Goal: Task Accomplishment & Management: Use online tool/utility

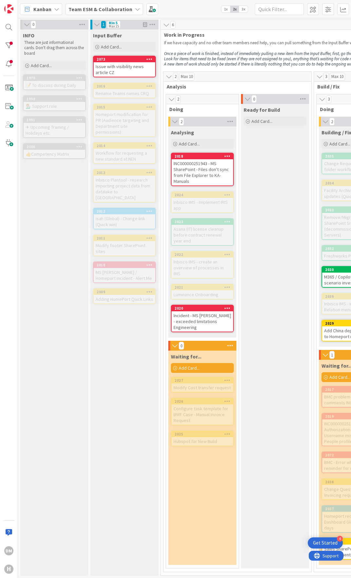
click at [130, 8] on div "Team ESM & Collaboration" at bounding box center [104, 9] width 78 height 12
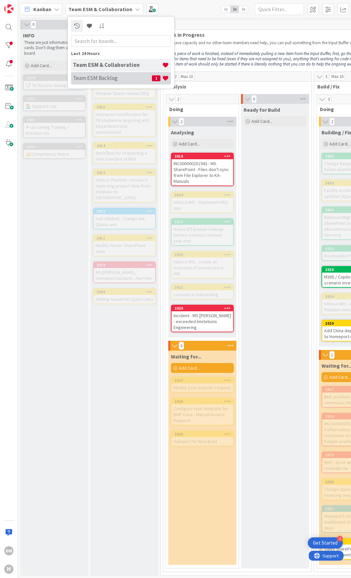
click at [107, 76] on h4 "Team ESM Backlog" at bounding box center [112, 78] width 79 height 7
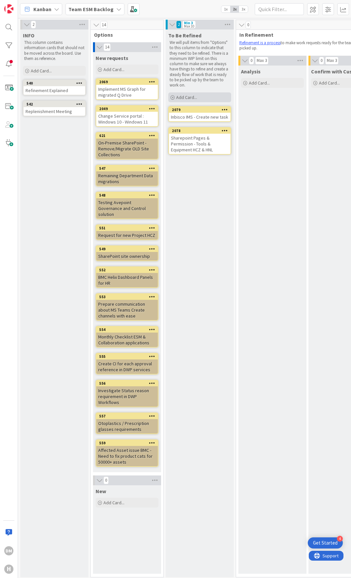
click at [178, 96] on span "Add Card..." at bounding box center [186, 97] width 21 height 6
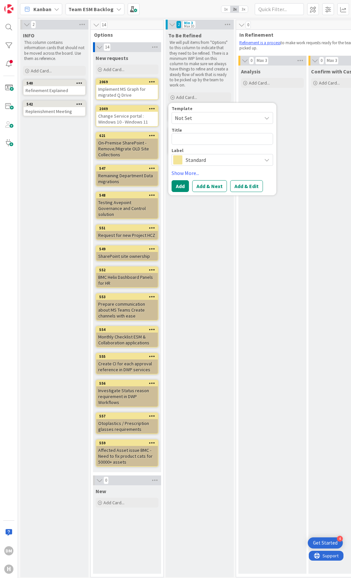
type textarea "x"
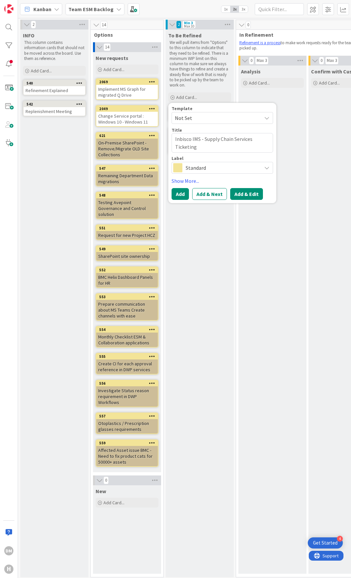
type textarea "Inbisco IMS - Supply Chain Services Ticketing"
click at [247, 194] on button "Add & Edit" at bounding box center [246, 194] width 33 height 12
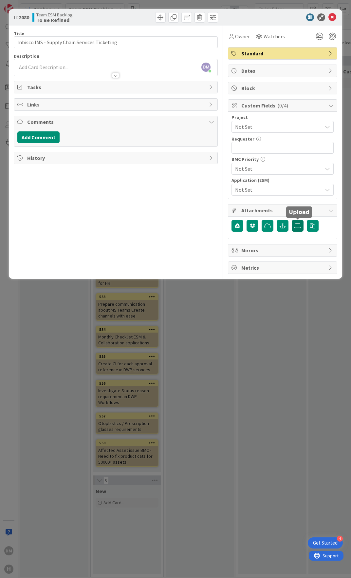
click at [300, 224] on icon at bounding box center [297, 225] width 7 height 5
click at [292, 220] on input "file" at bounding box center [292, 220] width 0 height 0
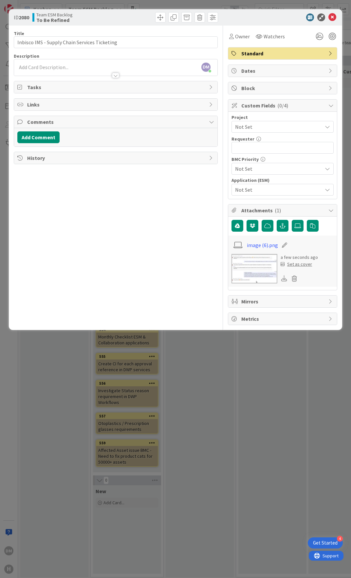
click at [62, 123] on span "Comments" at bounding box center [116, 122] width 178 height 8
click at [86, 122] on span "Comments" at bounding box center [116, 122] width 178 height 8
click at [50, 139] on button "Add Comment" at bounding box center [38, 137] width 42 height 12
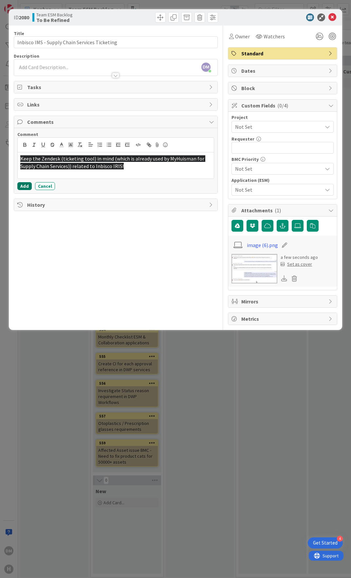
click at [20, 183] on button "Add" at bounding box center [24, 186] width 14 height 8
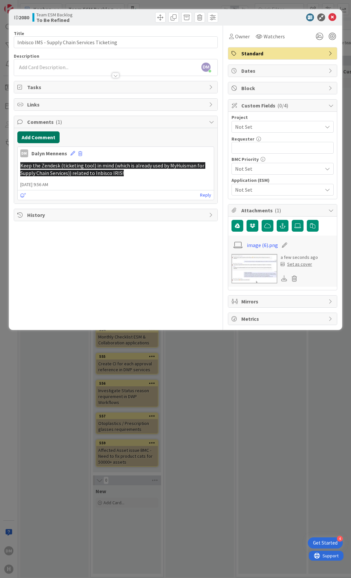
click at [39, 135] on button "Add Comment" at bounding box center [38, 137] width 42 height 12
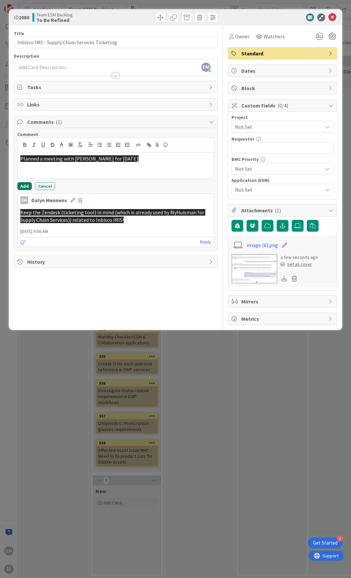
click at [28, 185] on button "Add" at bounding box center [24, 186] width 14 height 8
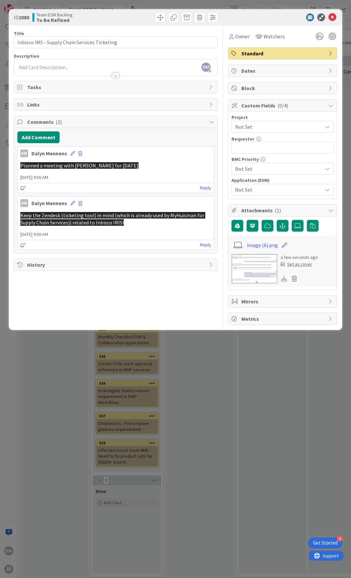
click at [293, 169] on span "Not Set" at bounding box center [277, 168] width 84 height 9
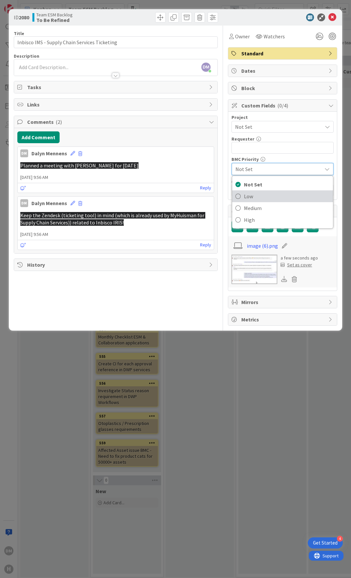
click at [270, 194] on span "Low" at bounding box center [287, 196] width 86 height 10
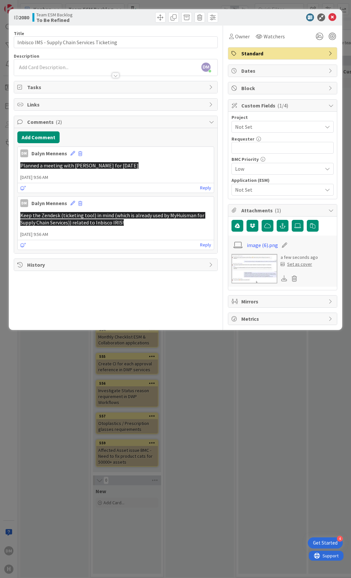
click at [274, 189] on span "Not Set" at bounding box center [277, 189] width 84 height 9
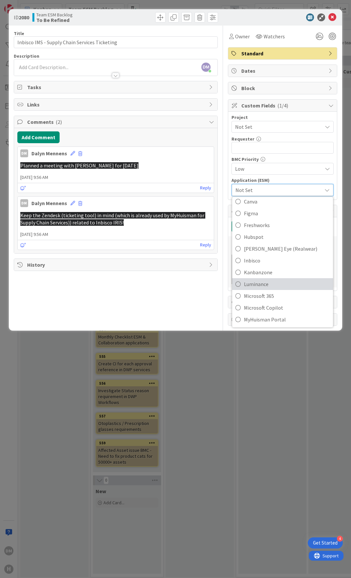
scroll to position [65, 0]
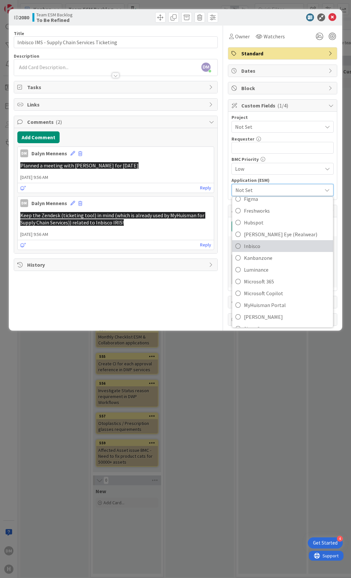
click at [262, 245] on span "Inbisco" at bounding box center [287, 246] width 86 height 10
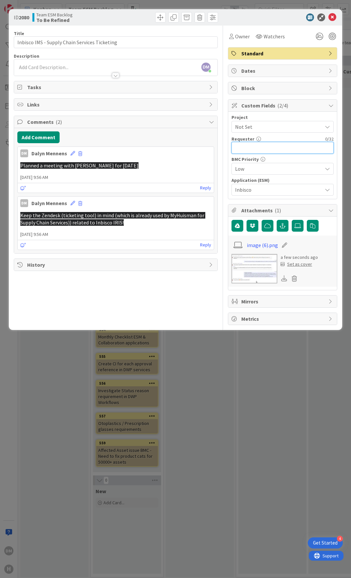
click at [259, 153] on input "text" at bounding box center [282, 148] width 102 height 12
type input "[PERSON_NAME]"
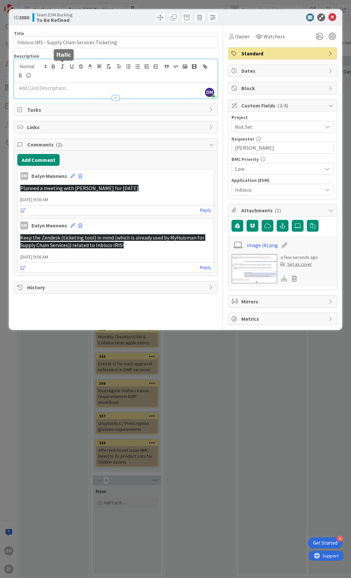
click at [66, 64] on div "DM [PERSON_NAME] just joined" at bounding box center [115, 78] width 203 height 39
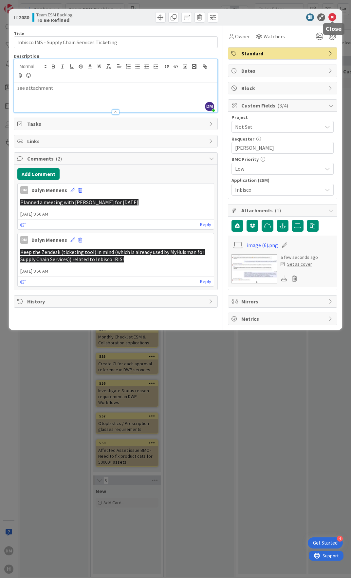
click at [333, 17] on icon at bounding box center [332, 17] width 8 height 8
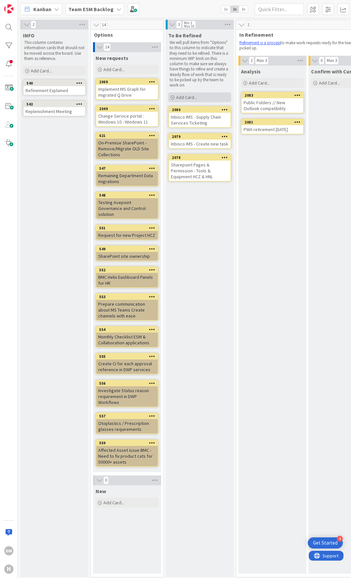
click at [187, 97] on span "Add Card..." at bounding box center [186, 97] width 21 height 6
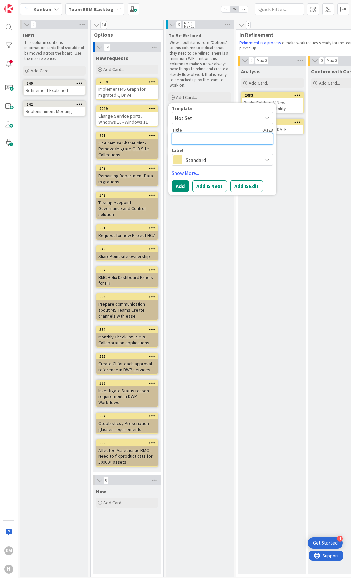
paste textarea "Inbisco IMS - task updates / assigning tasks during absence"
type textarea "x"
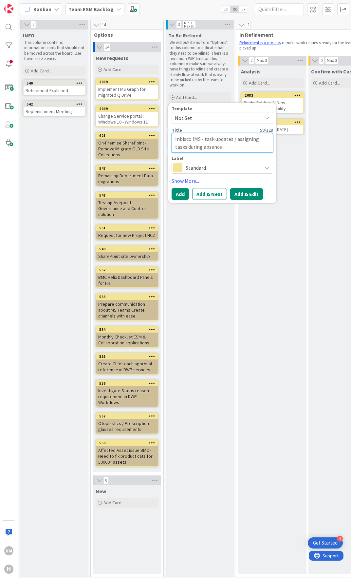
type textarea "Inbisco IMS - task updates / assigning tasks during absence"
click at [247, 194] on button "Add & Edit" at bounding box center [246, 194] width 33 height 12
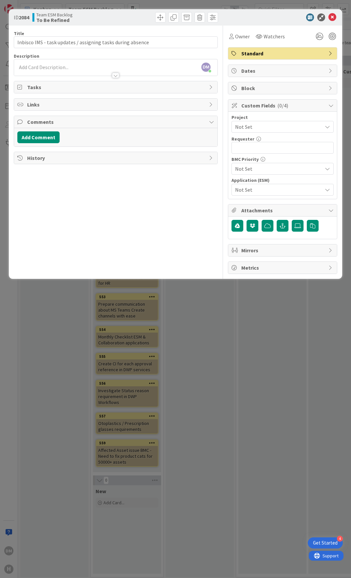
click at [262, 124] on span "Not Set" at bounding box center [277, 126] width 84 height 9
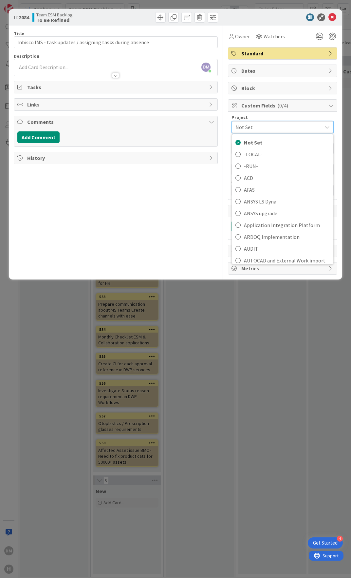
click at [209, 207] on div "Title 59 / 128 Inbisco IMS - task updates / assigning tasks during absence Desc…" at bounding box center [116, 150] width 204 height 249
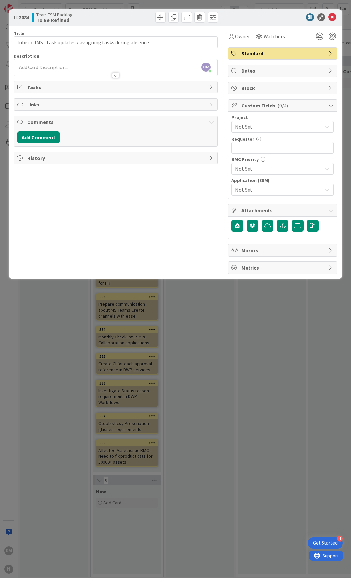
click at [265, 170] on span "Not Set" at bounding box center [277, 168] width 84 height 9
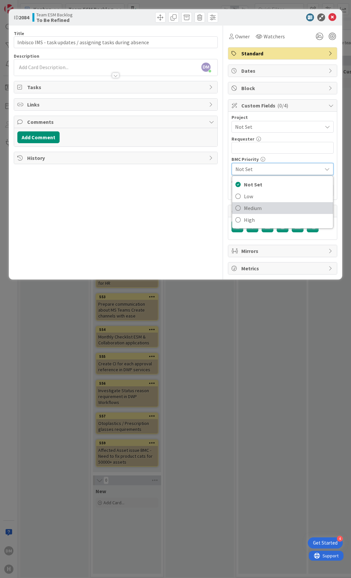
click at [257, 205] on span "Medium" at bounding box center [287, 208] width 86 height 10
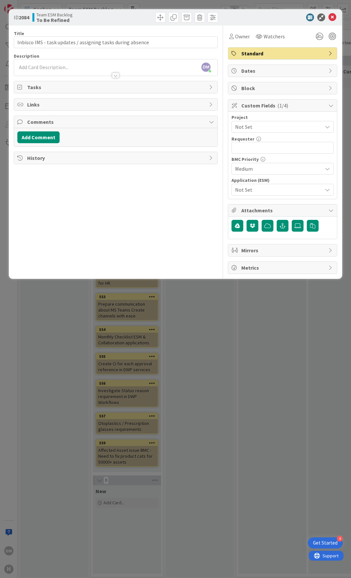
click at [263, 192] on span "Not Set" at bounding box center [277, 189] width 84 height 9
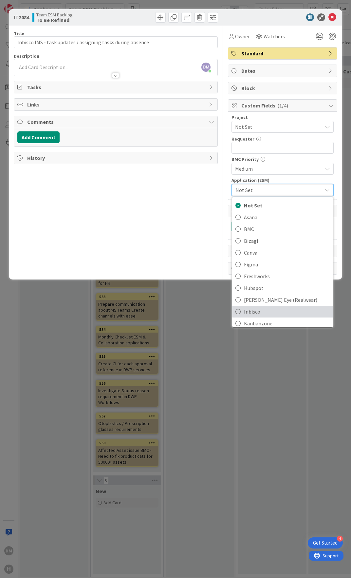
click at [260, 312] on span "Inbisco" at bounding box center [287, 311] width 86 height 10
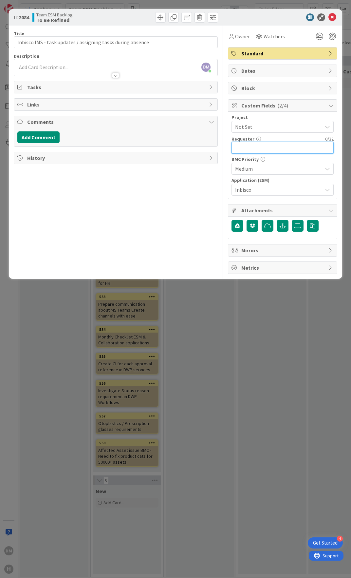
click at [262, 146] on input "text" at bounding box center [282, 148] width 102 height 12
type input "[PERSON_NAME]"
click at [208, 85] on div "Tasks" at bounding box center [115, 87] width 203 height 12
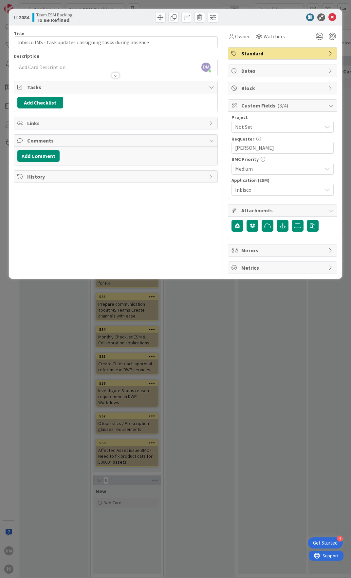
click at [211, 90] on div "Tasks" at bounding box center [115, 87] width 203 height 12
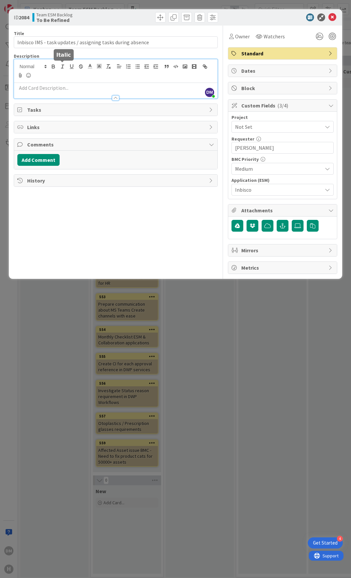
click at [62, 68] on div "DM [PERSON_NAME] joined 3 m ago" at bounding box center [115, 78] width 203 height 39
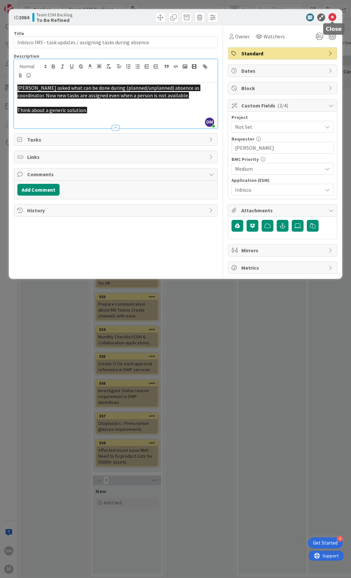
click at [333, 19] on icon at bounding box center [332, 17] width 8 height 8
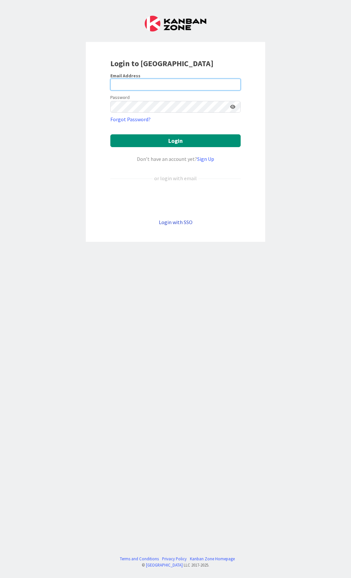
type input "[EMAIL_ADDRESS][PERSON_NAME][DOMAIN_NAME]"
